Goal: Task Accomplishment & Management: Complete application form

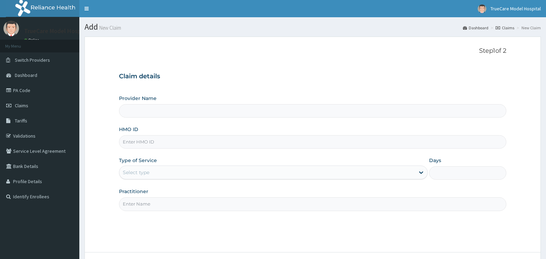
type input "TrueCare Model Hospital"
click at [169, 143] on input "HMO ID" at bounding box center [312, 141] width 387 height 13
type input "ELN/10587/B"
click at [391, 173] on div "Select type" at bounding box center [266, 172] width 295 height 11
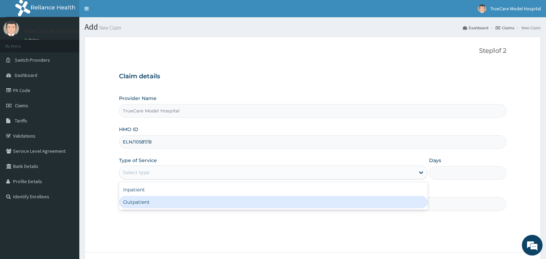
click at [258, 203] on div "Outpatient" at bounding box center [273, 202] width 308 height 12
type input "1"
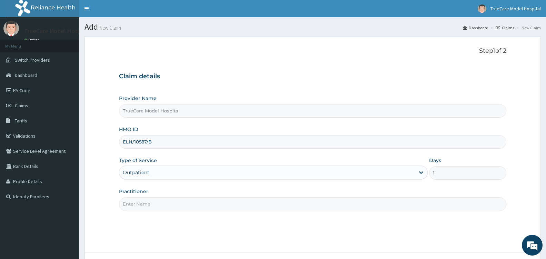
click at [234, 205] on input "Practitioner" at bounding box center [312, 203] width 387 height 13
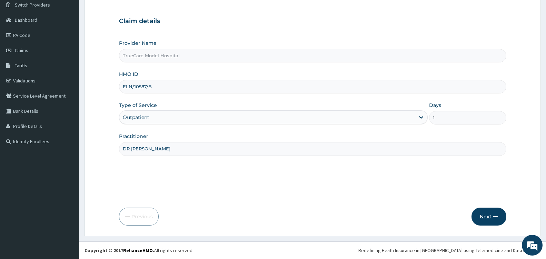
type input "DR [PERSON_NAME]"
click at [487, 217] on button "Next" at bounding box center [488, 216] width 35 height 18
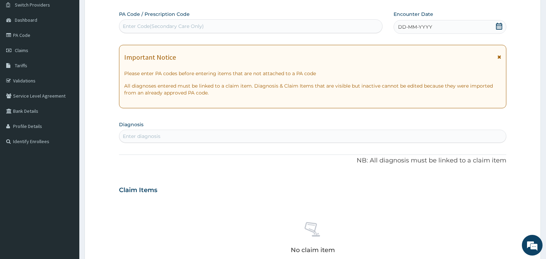
click at [498, 23] on icon at bounding box center [498, 26] width 7 height 7
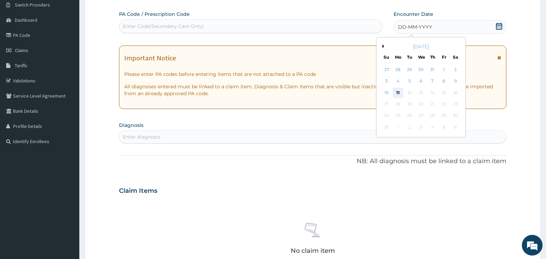
click at [398, 90] on div "11" at bounding box center [398, 93] width 10 height 10
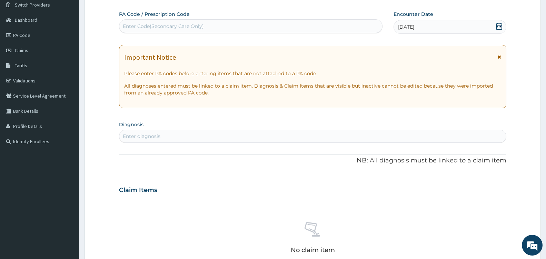
click at [218, 138] on div "Enter diagnosis" at bounding box center [312, 136] width 386 height 11
type input "[MEDICAL_DATA]"
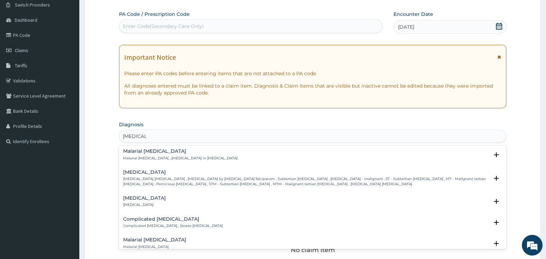
scroll to position [255, 0]
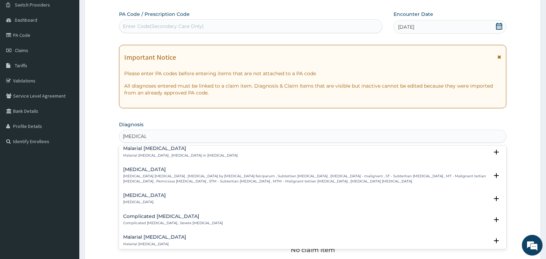
click at [127, 176] on p "[MEDICAL_DATA] [MEDICAL_DATA] , [MEDICAL_DATA] by [MEDICAL_DATA] falciparum , S…" at bounding box center [305, 179] width 365 height 10
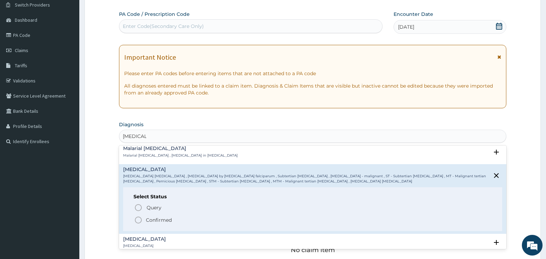
click at [137, 218] on icon "status option filled" at bounding box center [138, 220] width 8 height 8
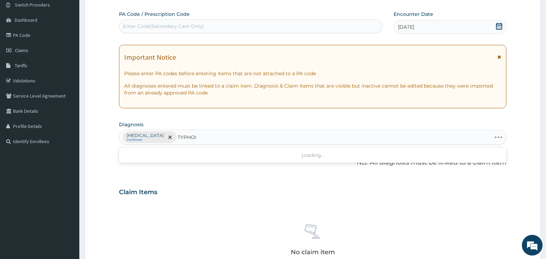
type input "[MEDICAL_DATA]"
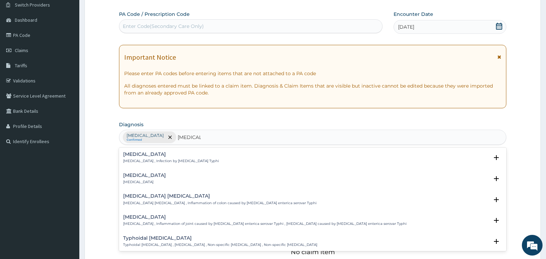
click at [141, 153] on h4 "[MEDICAL_DATA]" at bounding box center [171, 154] width 96 height 5
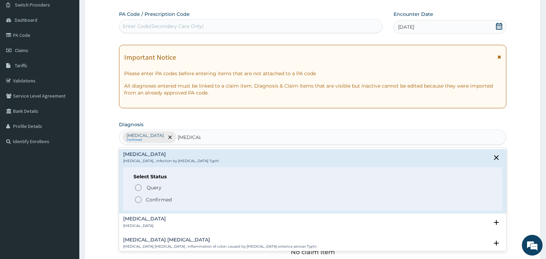
click at [135, 200] on circle "status option filled" at bounding box center [138, 199] width 6 height 6
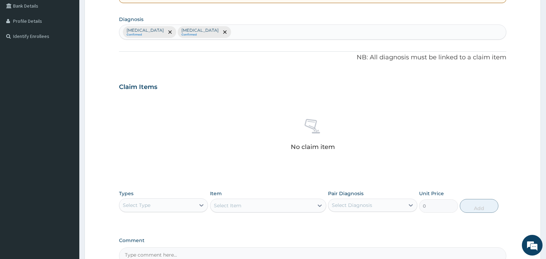
scroll to position [238, 0]
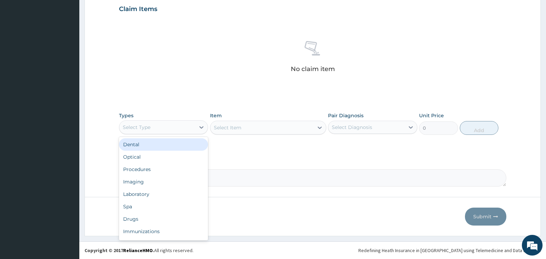
click at [195, 125] on div "Select Type" at bounding box center [157, 127] width 76 height 11
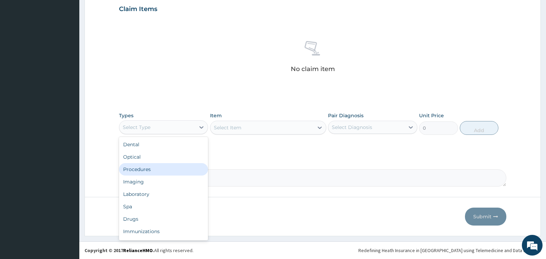
click at [164, 167] on div "Procedures" at bounding box center [163, 169] width 89 height 12
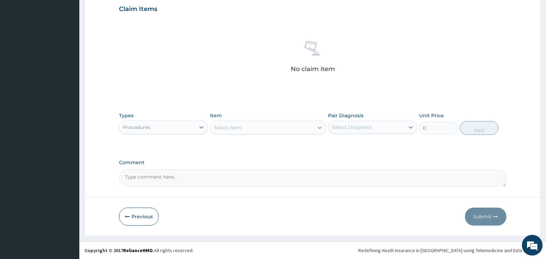
click at [321, 127] on icon at bounding box center [319, 127] width 4 height 2
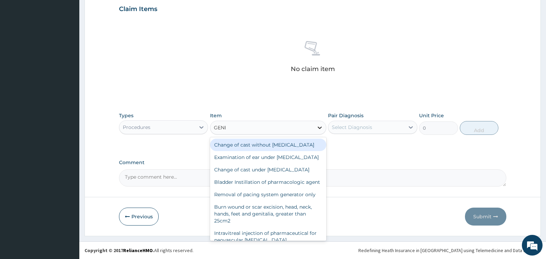
type input "GENERAL"
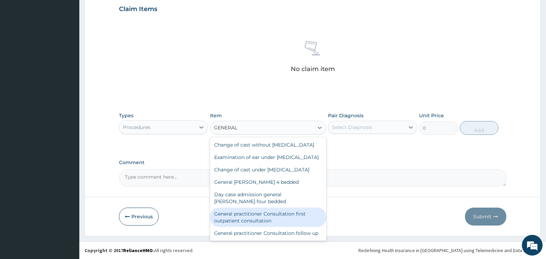
click at [270, 227] on div "General practitioner Consultation first outpatient consultation" at bounding box center [268, 216] width 116 height 19
type input "3600"
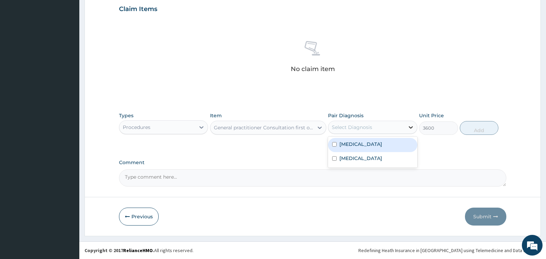
click at [408, 124] on icon at bounding box center [410, 127] width 7 height 7
click at [361, 148] on div "[MEDICAL_DATA]" at bounding box center [372, 145] width 89 height 14
checkbox input "true"
click at [477, 131] on button "Add" at bounding box center [478, 128] width 39 height 14
type input "0"
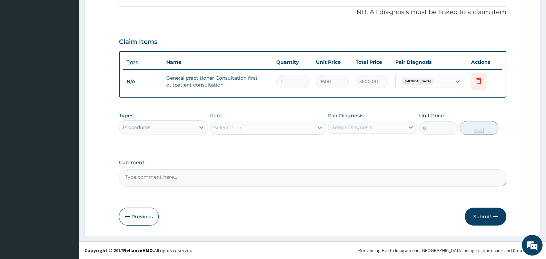
scroll to position [205, 0]
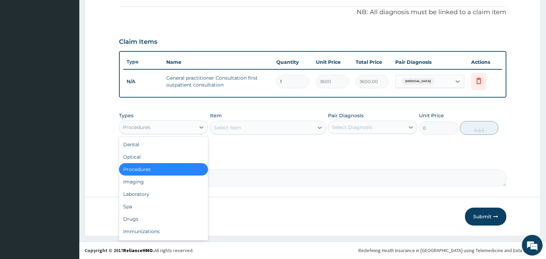
click at [194, 129] on div "Procedures" at bounding box center [157, 127] width 76 height 11
click at [137, 220] on div "Drugs" at bounding box center [163, 219] width 89 height 12
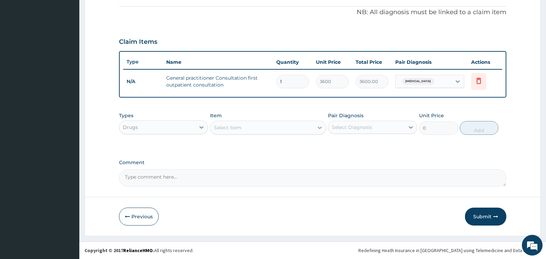
click at [313, 128] on div at bounding box center [319, 127] width 12 height 12
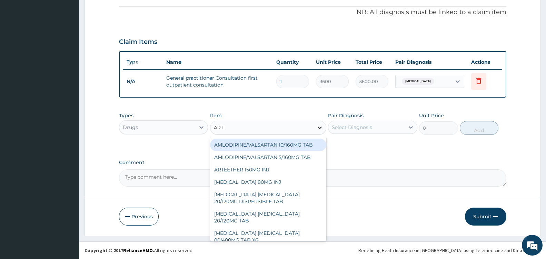
type input "ARTEM"
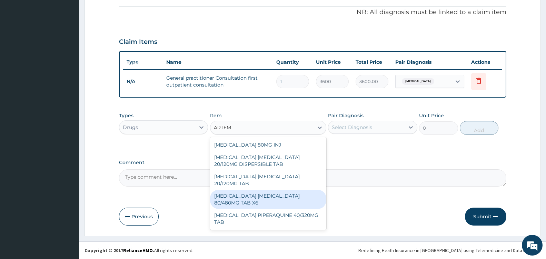
click at [283, 201] on div "[MEDICAL_DATA] [MEDICAL_DATA] 80/480MG TAB X6" at bounding box center [268, 199] width 116 height 19
type input "262.5"
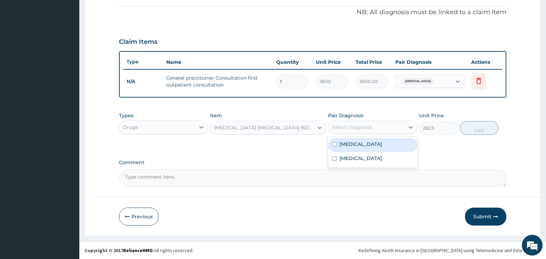
click at [400, 126] on div "Select Diagnosis" at bounding box center [366, 127] width 76 height 11
click at [377, 144] on label "[MEDICAL_DATA]" at bounding box center [360, 144] width 43 height 7
checkbox input "true"
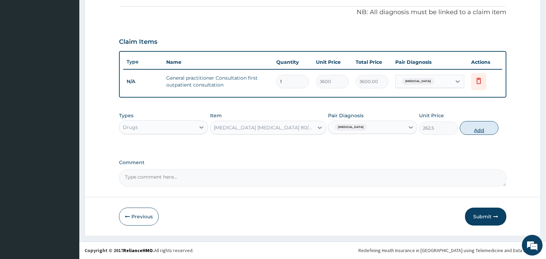
click at [488, 131] on button "Add" at bounding box center [478, 128] width 39 height 14
type input "0"
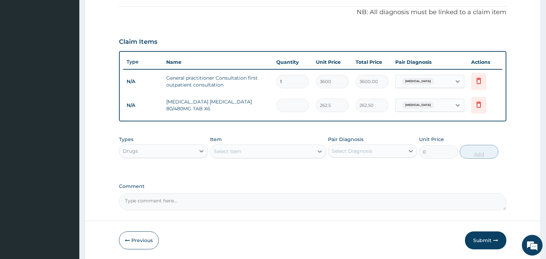
type input "0.00"
type input "6"
type input "1575.00"
type input "6"
click at [304, 153] on div "Select Item" at bounding box center [261, 151] width 103 height 11
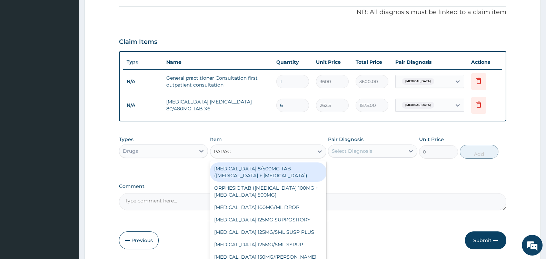
type input "PARACE"
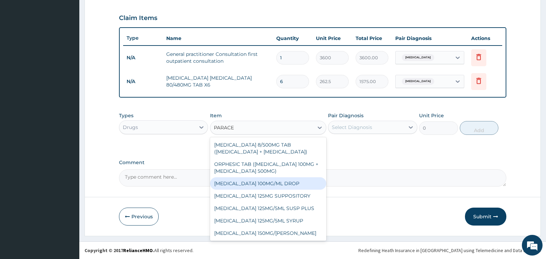
scroll to position [37, 0]
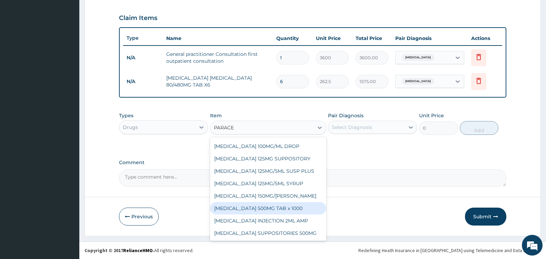
click at [283, 210] on div "[MEDICAL_DATA] 500MG TAB x 1000" at bounding box center [268, 208] width 116 height 12
type input "11.025"
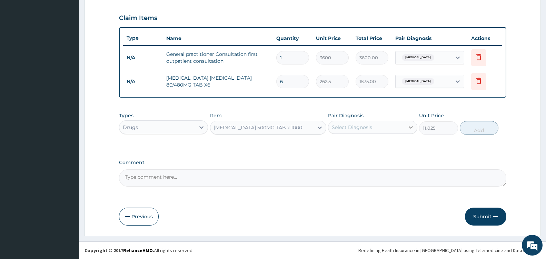
click at [408, 130] on icon at bounding box center [410, 127] width 7 height 7
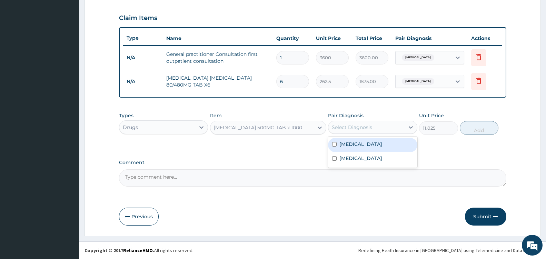
click at [380, 148] on div "[MEDICAL_DATA]" at bounding box center [372, 145] width 89 height 14
checkbox input "true"
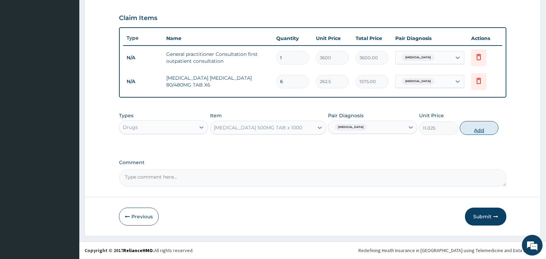
click at [472, 130] on button "Add" at bounding box center [478, 128] width 39 height 14
type input "0"
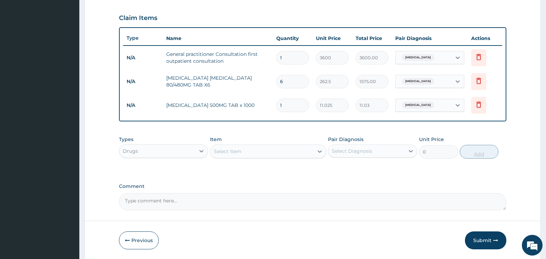
type input "18"
type input "198.45"
type input "18"
click at [315, 153] on div at bounding box center [319, 151] width 12 height 12
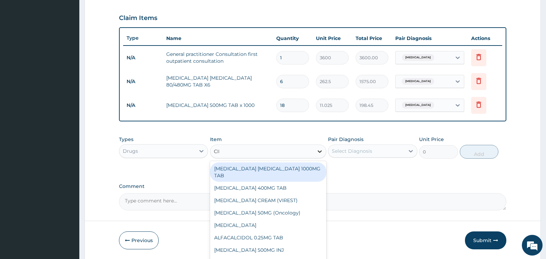
type input "[MEDICAL_DATA]"
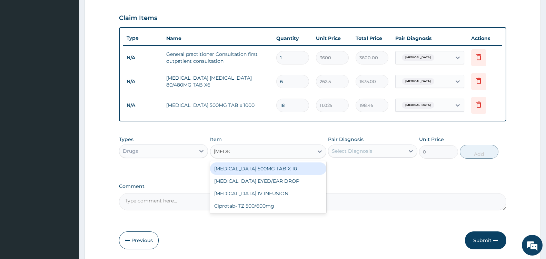
click at [282, 170] on div "[MEDICAL_DATA] 500MG TAB X 10" at bounding box center [268, 168] width 116 height 12
type input "63"
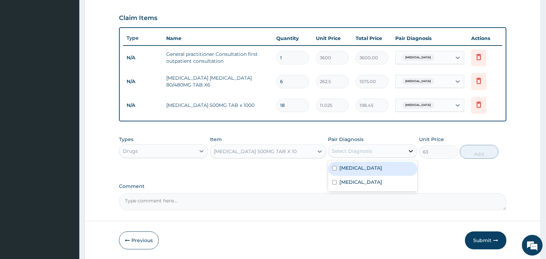
click at [413, 151] on icon at bounding box center [410, 150] width 7 height 7
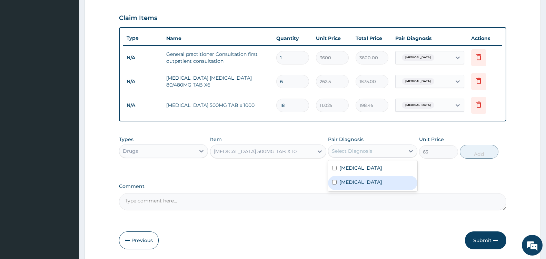
click at [374, 179] on div "[MEDICAL_DATA]" at bounding box center [372, 183] width 89 height 14
checkbox input "true"
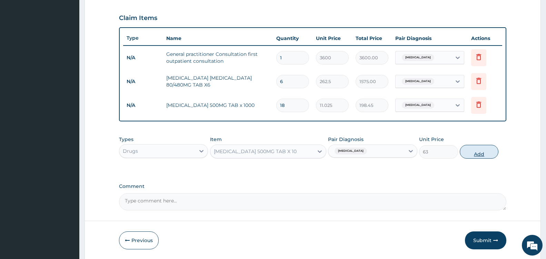
click at [479, 152] on button "Add" at bounding box center [478, 152] width 39 height 14
type input "0"
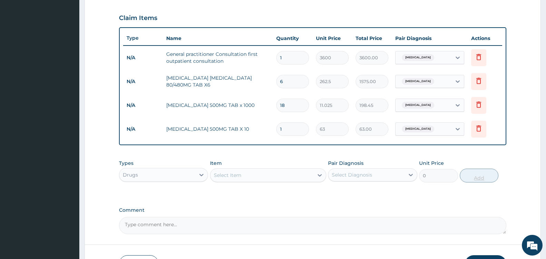
type input "0.00"
type input "6"
type input "378.00"
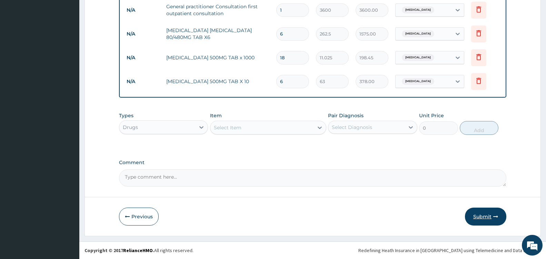
type input "6"
click at [480, 219] on button "Submit" at bounding box center [485, 216] width 41 height 18
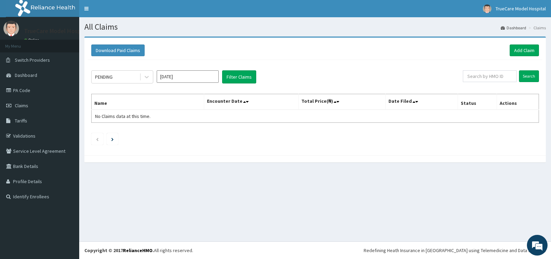
click at [146, 79] on icon at bounding box center [146, 76] width 7 height 7
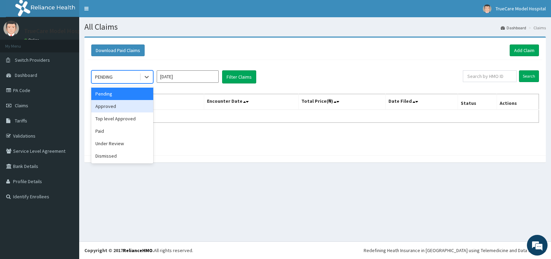
click at [133, 104] on div "Approved" at bounding box center [122, 106] width 62 height 12
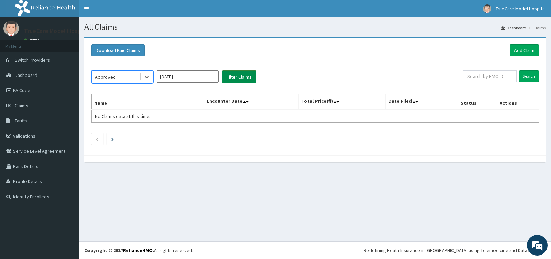
click at [234, 80] on button "Filter Claims" at bounding box center [239, 76] width 34 height 13
